Goal: Task Accomplishment & Management: Use online tool/utility

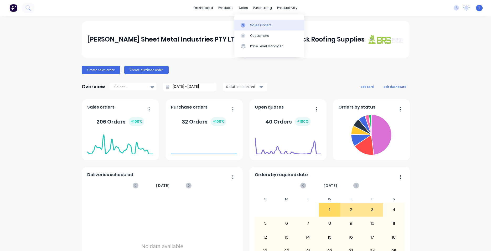
click at [254, 22] on link "Sales Orders" at bounding box center [269, 25] width 70 height 11
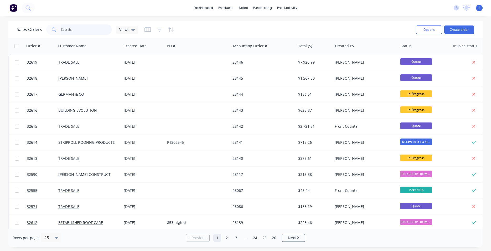
click at [89, 30] on input "text" at bounding box center [86, 29] width 51 height 11
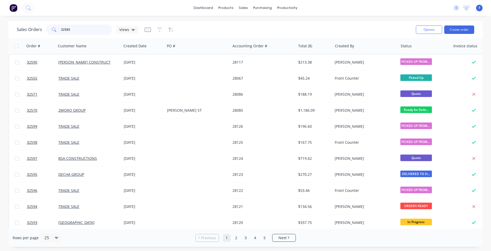
type input "32585"
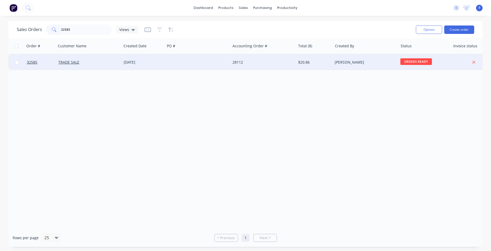
click at [205, 63] on div at bounding box center [197, 62] width 65 height 16
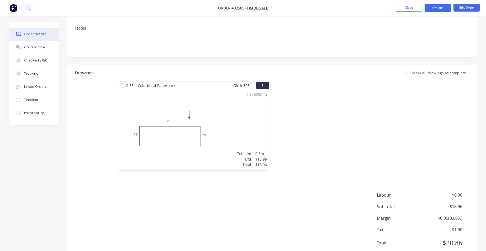
scroll to position [67, 0]
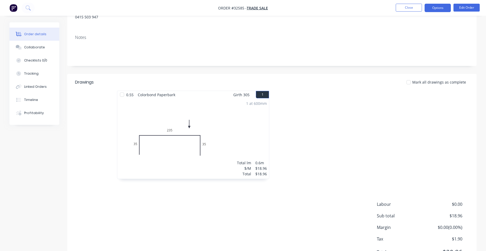
click at [434, 9] on button "Options" at bounding box center [438, 8] width 26 height 8
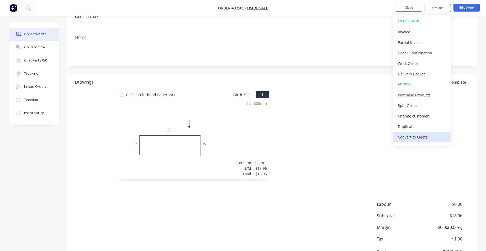
click at [416, 136] on div "Convert to Quote" at bounding box center [422, 137] width 48 height 8
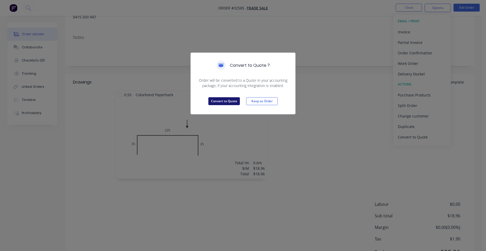
click at [231, 103] on button "Convert to Quote" at bounding box center [225, 101] width 32 height 8
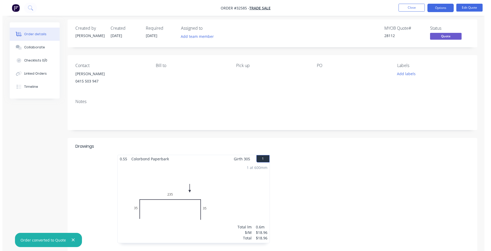
scroll to position [0, 0]
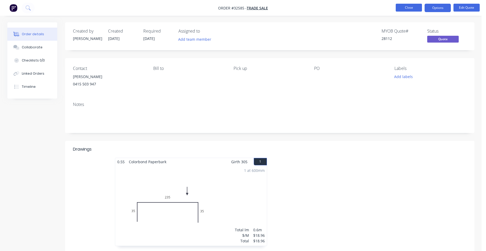
click at [404, 9] on button "Close" at bounding box center [409, 8] width 26 height 8
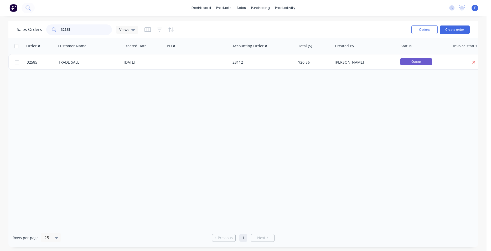
click at [75, 28] on input "32585" at bounding box center [86, 29] width 51 height 11
type input "3"
